Goal: Transaction & Acquisition: Purchase product/service

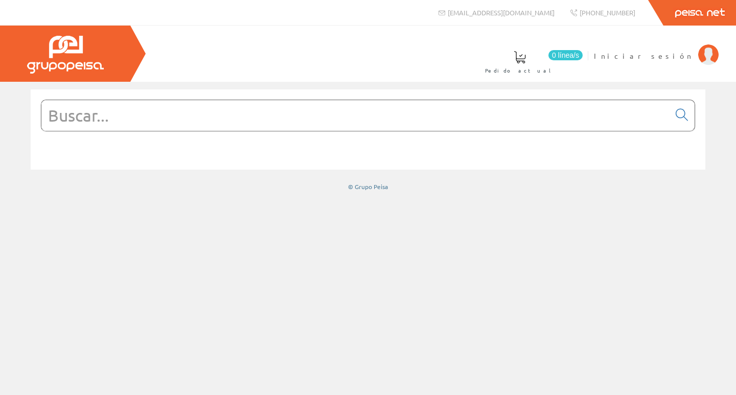
click at [303, 109] on input "text" at bounding box center [355, 115] width 628 height 31
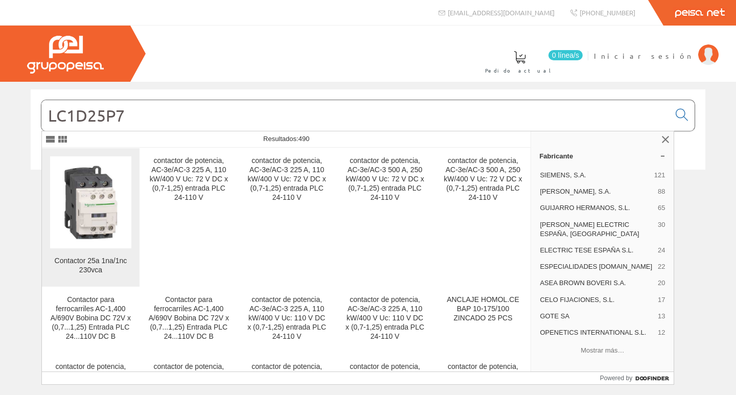
type input "LC1D25P7"
click at [73, 185] on img at bounding box center [90, 202] width 81 height 81
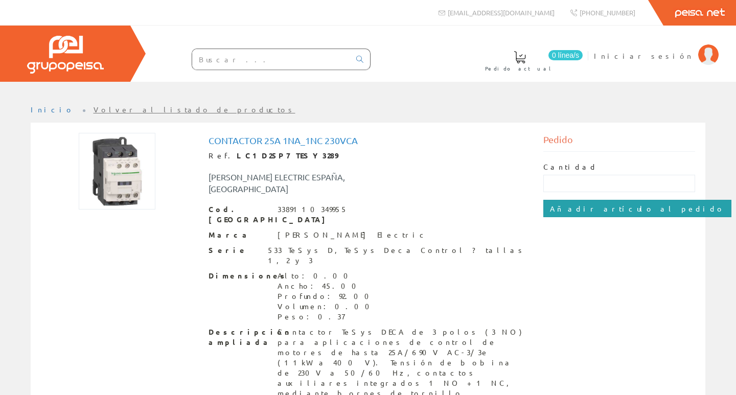
click at [578, 202] on input "Añadir artículo al pedido" at bounding box center [637, 208] width 188 height 17
